Goal: Task Accomplishment & Management: Manage account settings

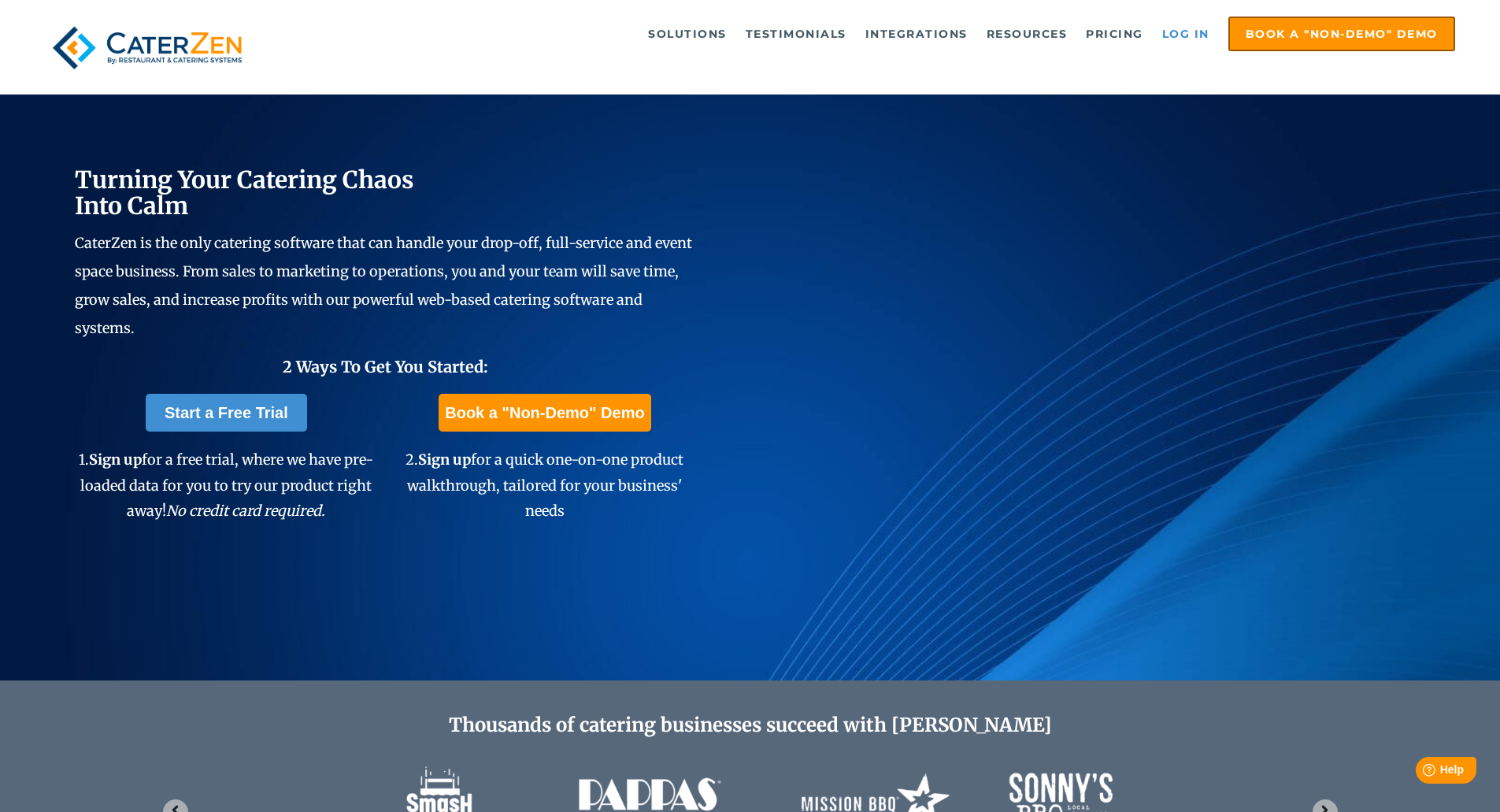
click at [1186, 34] on link "Log in" at bounding box center [1186, 34] width 63 height 32
click at [1204, 31] on link "Log in" at bounding box center [1186, 34] width 63 height 32
click at [1212, 26] on link "Log in" at bounding box center [1186, 34] width 63 height 32
